Goal: Task Accomplishment & Management: Complete application form

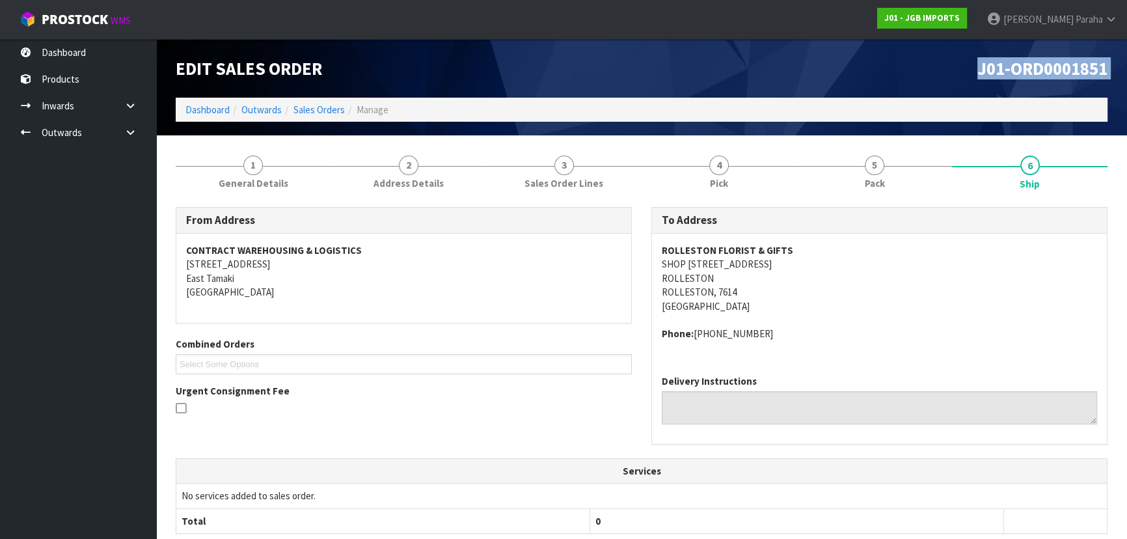
click at [885, 87] on div "J01-ORD0001851" at bounding box center [879, 68] width 476 height 59
click at [207, 113] on link "Dashboard" at bounding box center [207, 109] width 44 height 12
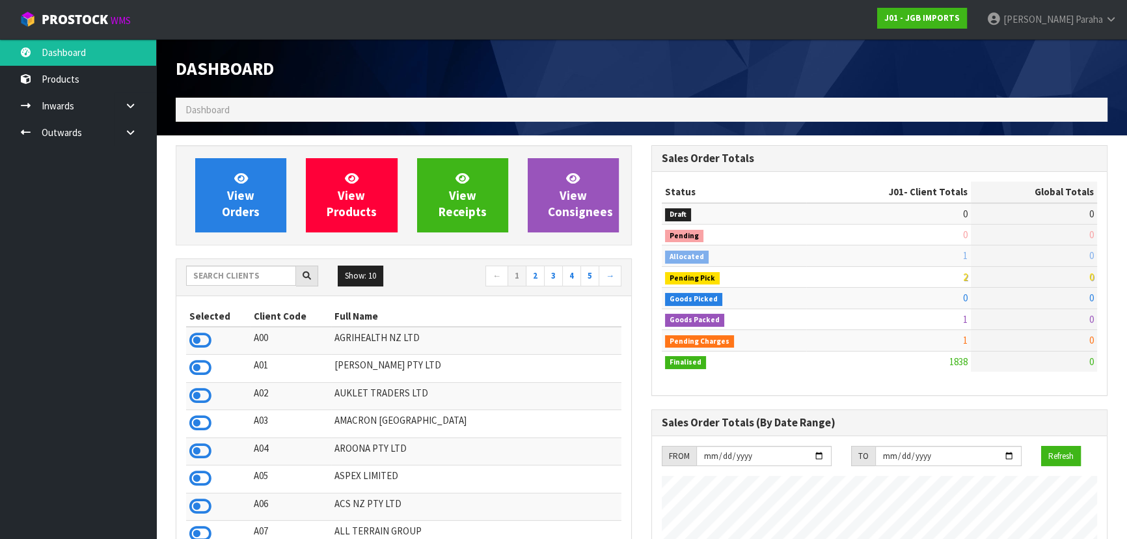
scroll to position [941, 475]
click at [221, 274] on input "text" at bounding box center [241, 275] width 110 height 20
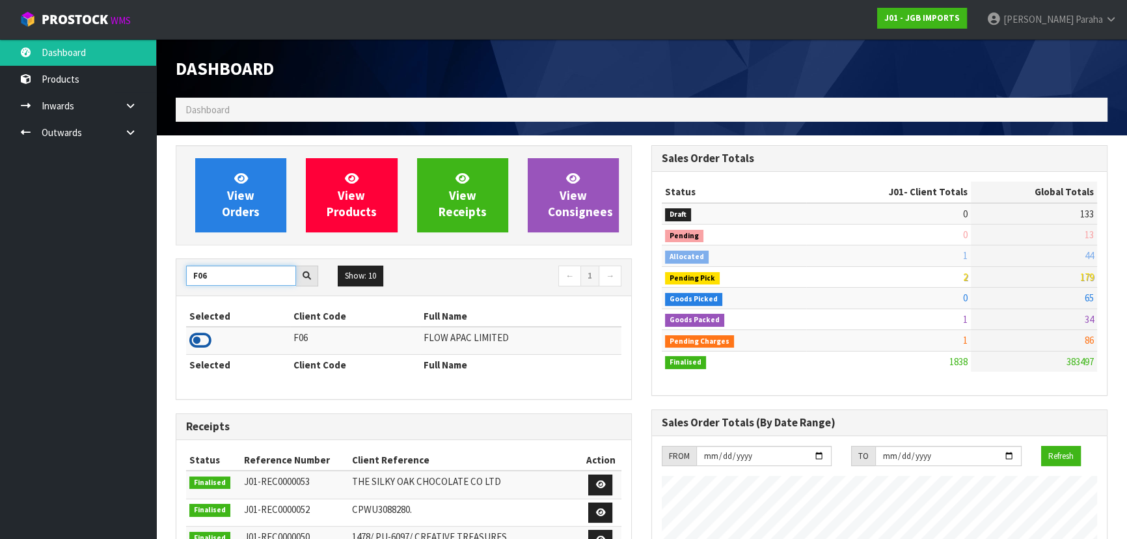
type input "F06"
click at [205, 346] on icon at bounding box center [200, 340] width 22 height 20
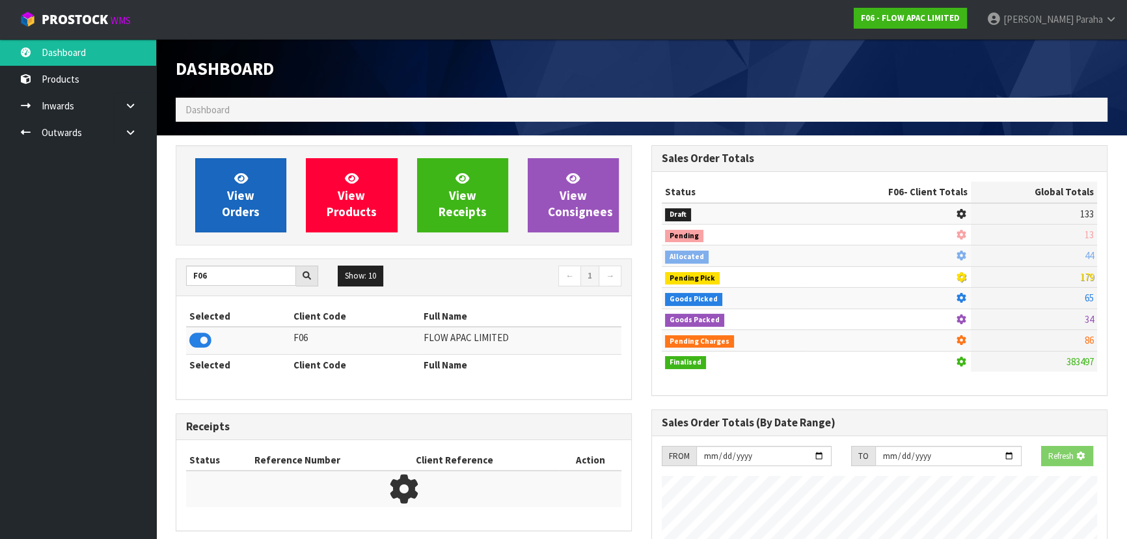
scroll to position [649763, 650097]
click at [234, 209] on span "View Orders" at bounding box center [241, 194] width 38 height 49
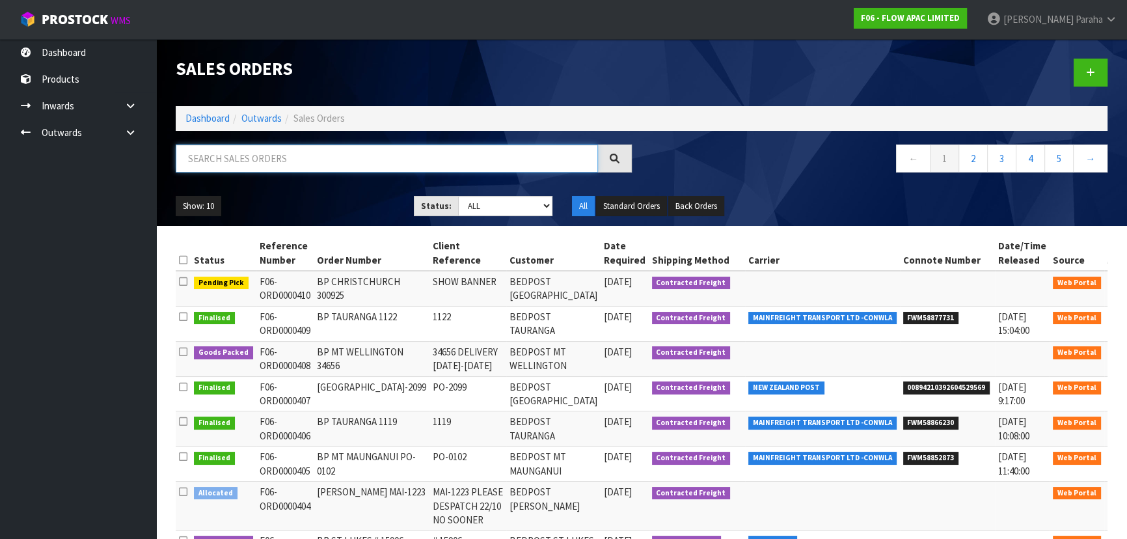
click at [256, 151] on input "text" at bounding box center [387, 158] width 422 height 28
click at [1117, 282] on icon at bounding box center [1122, 284] width 10 height 8
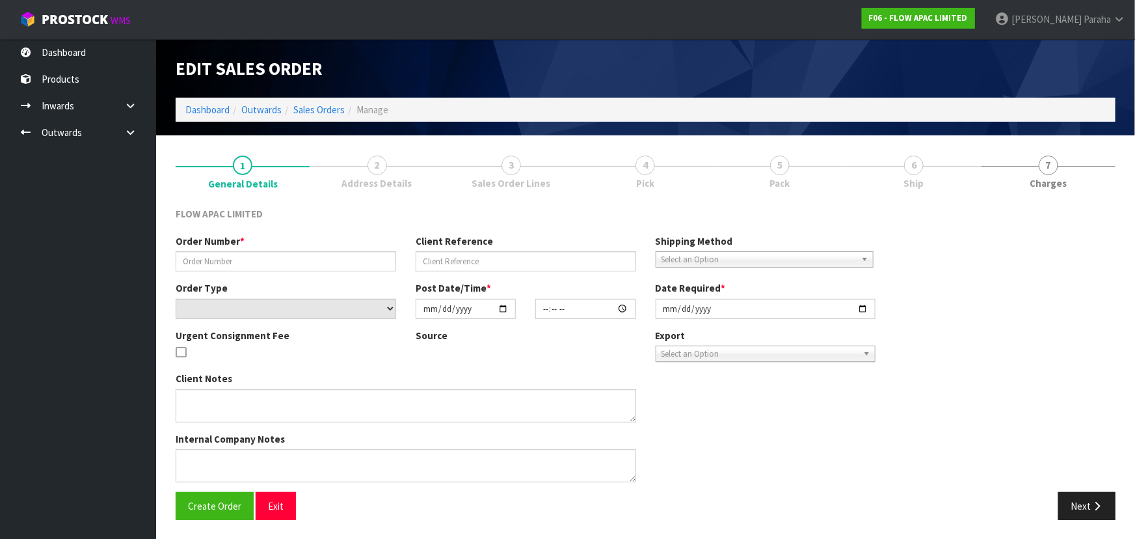
type input "BP CHRISTCHURCH 300925"
type input "SHOW BANNER"
select select "number:0"
type input "[DATE]"
type input "17:39:00.000"
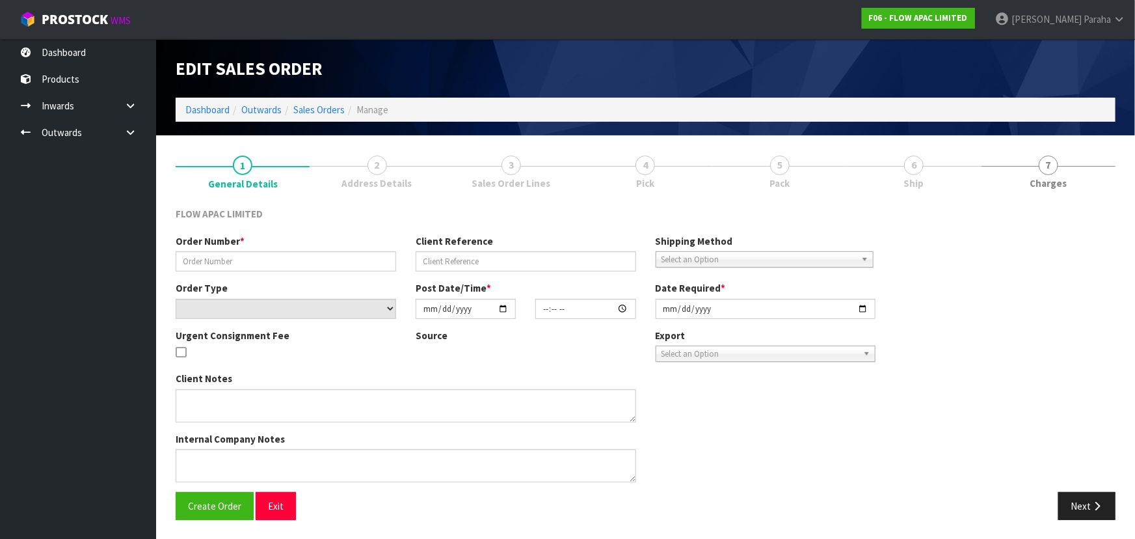
type input "[DATE]"
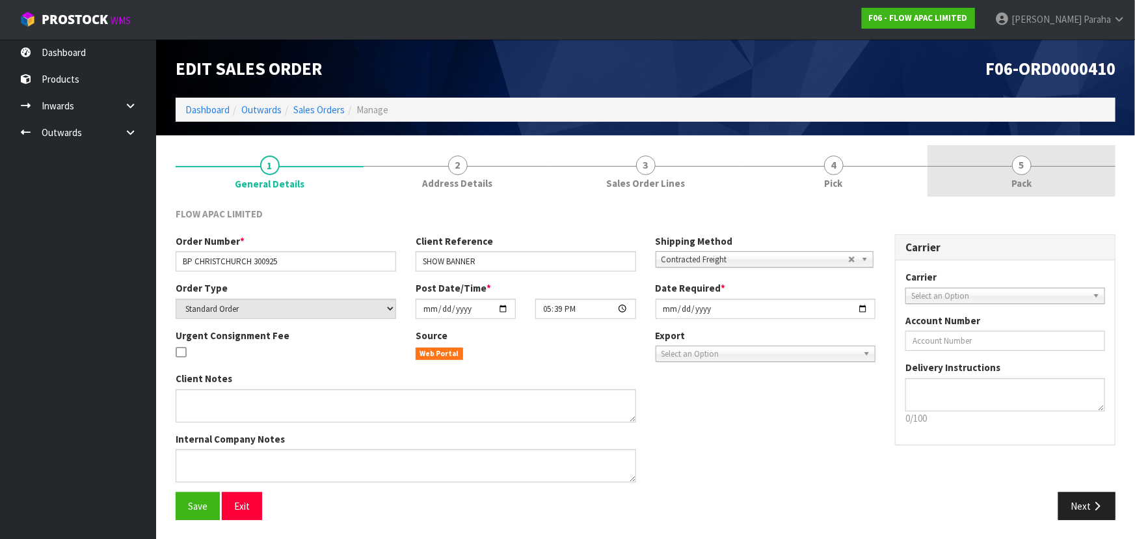
click at [1029, 165] on span "5" at bounding box center [1022, 165] width 20 height 20
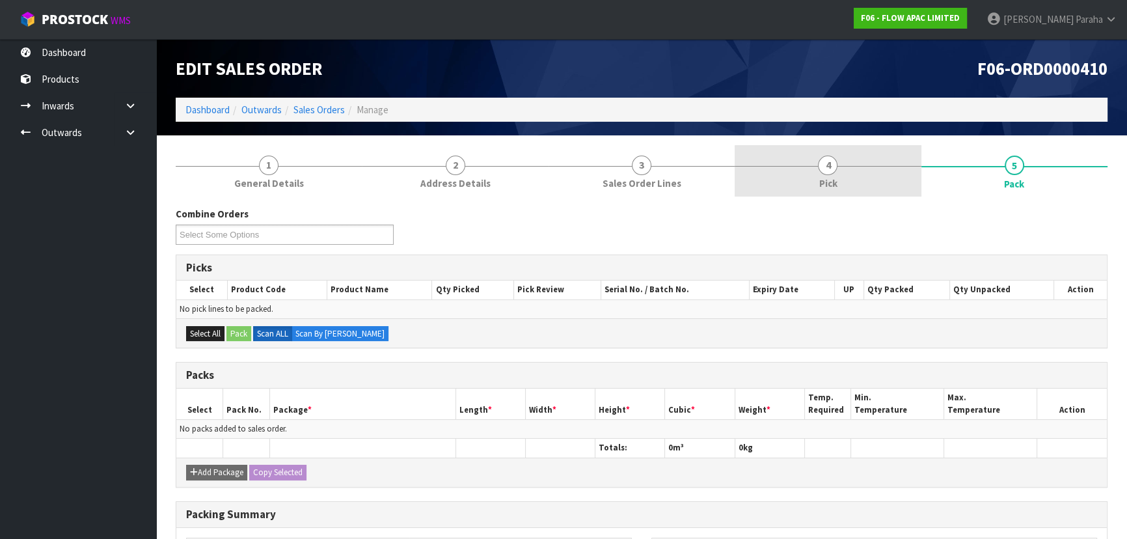
click at [815, 168] on link "4 Pick" at bounding box center [827, 170] width 186 height 51
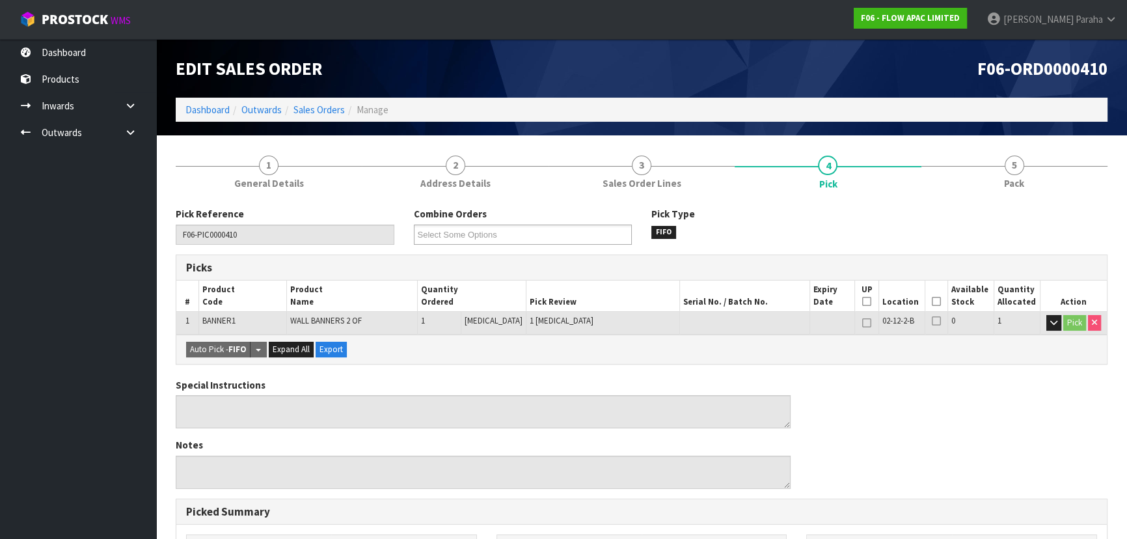
click at [936, 301] on icon at bounding box center [936, 301] width 9 height 1
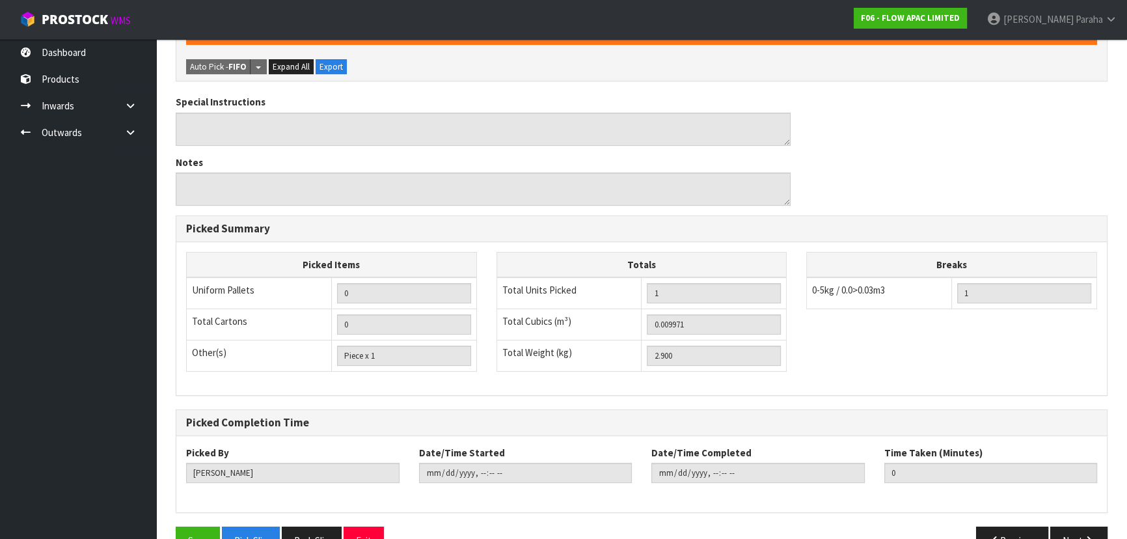
scroll to position [363, 0]
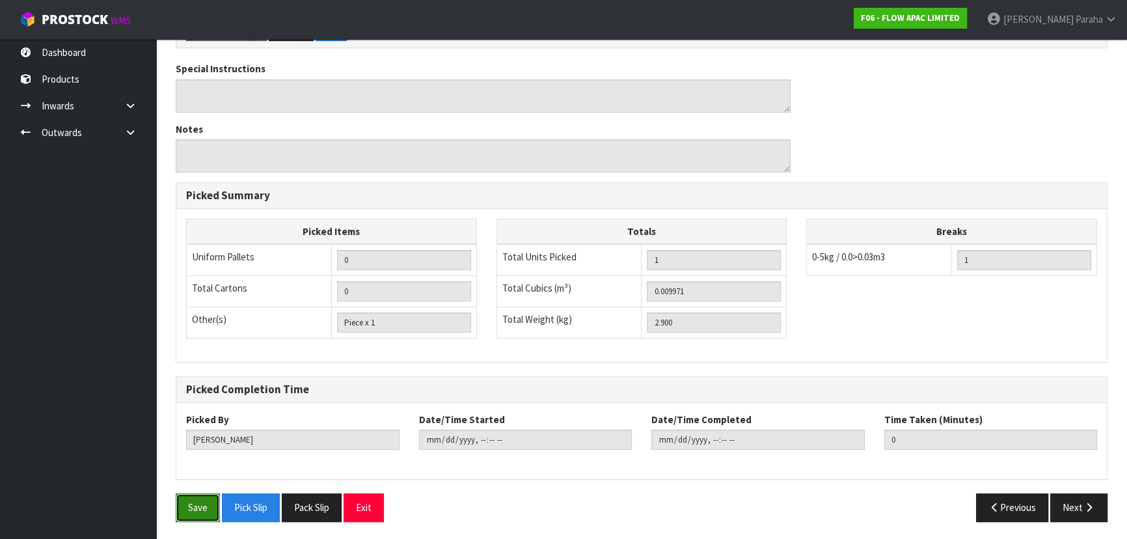
click at [180, 503] on button "Save" at bounding box center [198, 507] width 44 height 28
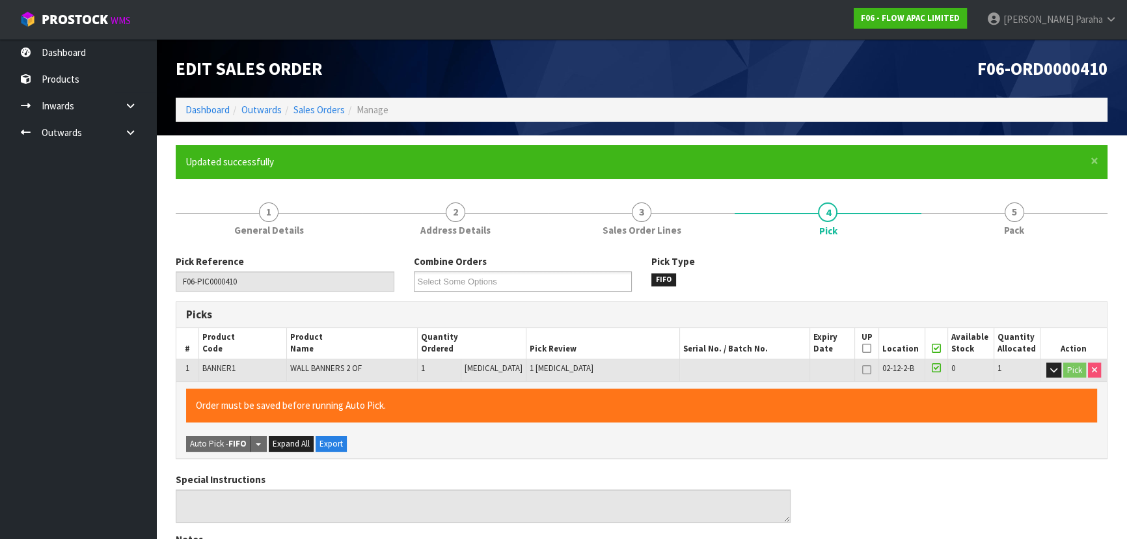
type input "[PERSON_NAME]"
type input "[DATE]T12:19:15"
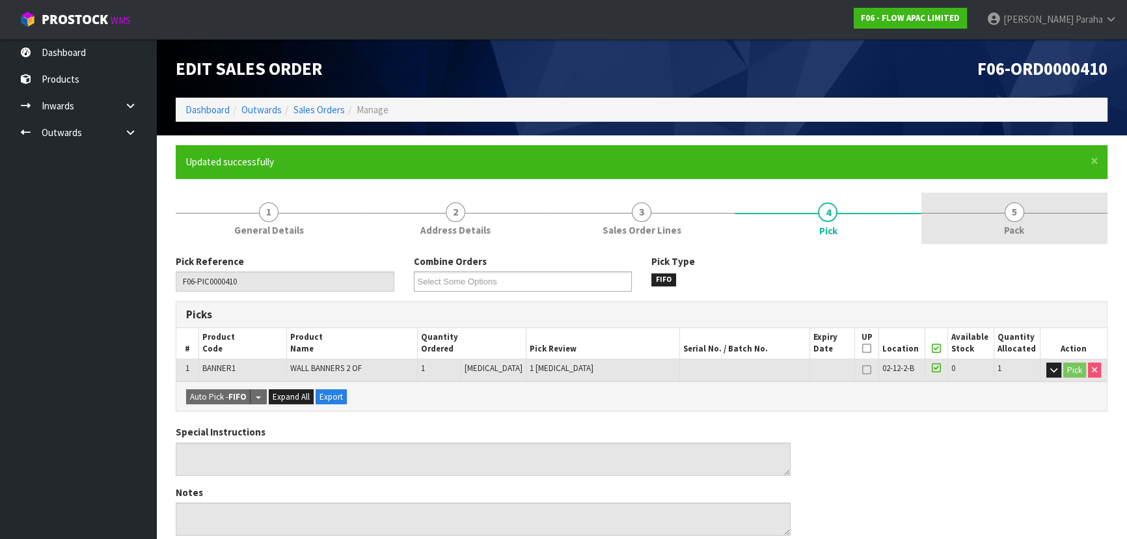
click at [1019, 222] on link "5 Pack" at bounding box center [1014, 218] width 186 height 51
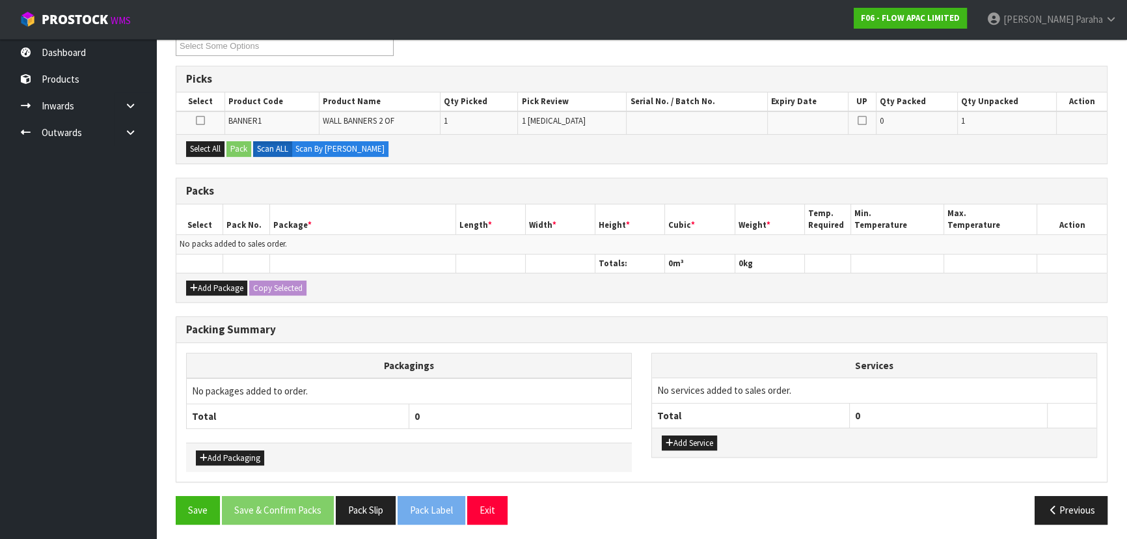
scroll to position [236, 0]
